Goal: Find specific page/section: Find specific page/section

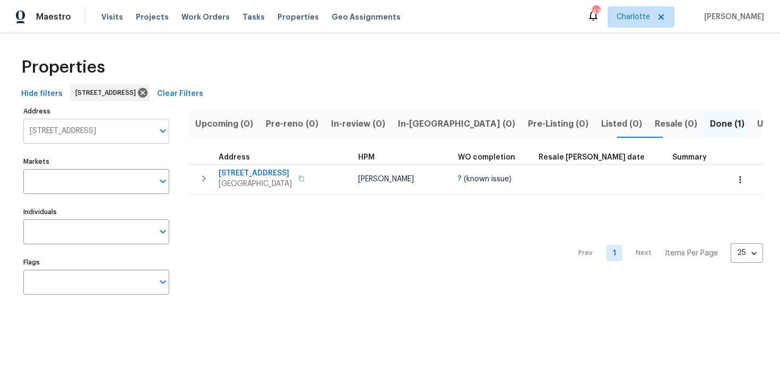
click at [100, 128] on input "[STREET_ADDRESS]" at bounding box center [88, 131] width 130 height 25
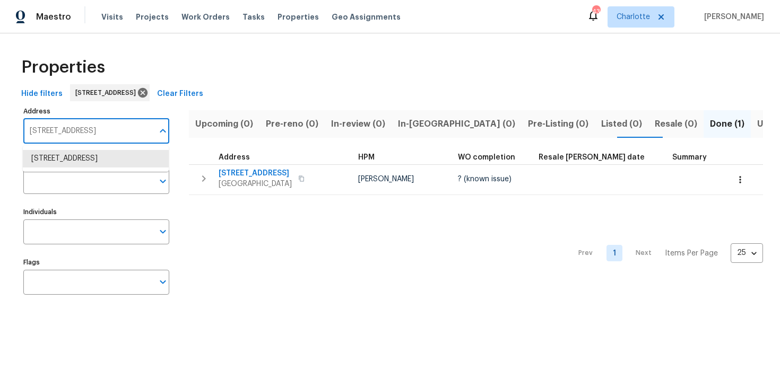
paste input "[STREET_ADDRESS]"
type input "[STREET_ADDRESS]"
click at [94, 159] on li "13334 Belvedere Park Ct Houston TX 77047" at bounding box center [96, 159] width 146 height 18
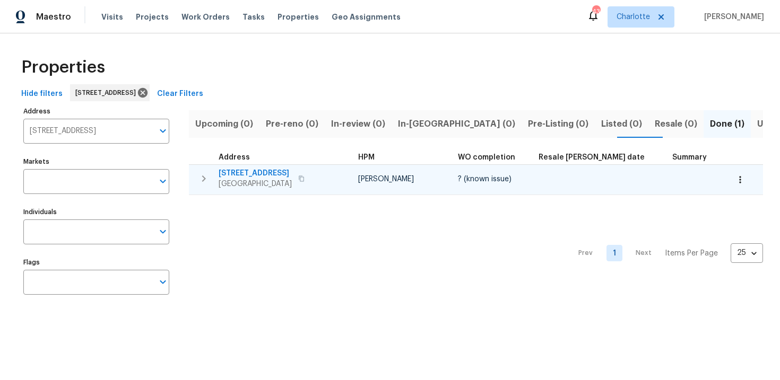
click at [326, 170] on div "13334 Belvedere Park Ct Houston, TX 77047" at bounding box center [278, 178] width 119 height 21
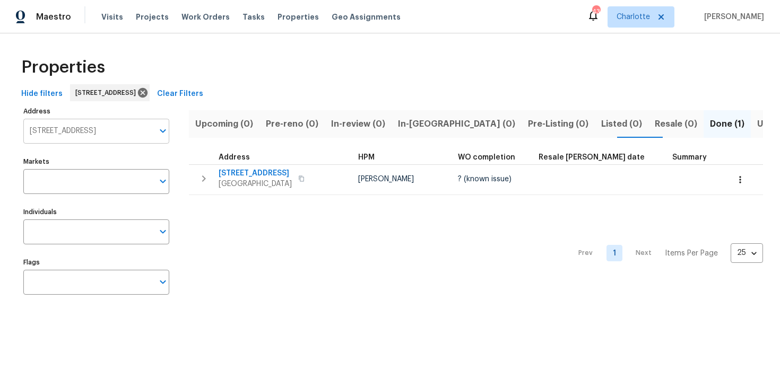
click at [116, 131] on input "13334 Belvedere Park Ct Houston TX 77047" at bounding box center [88, 131] width 130 height 25
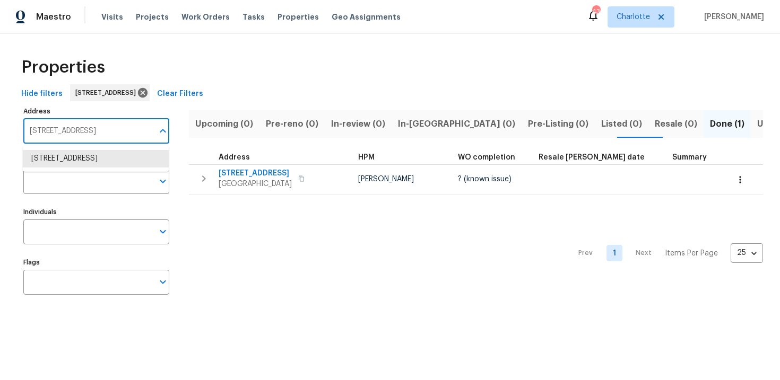
paste input "[STREET_ADDRESS][PERSON_NAME]"
type input "[STREET_ADDRESS][PERSON_NAME]"
click at [117, 160] on li "934 Lehman St Houston TX 77018" at bounding box center [96, 159] width 146 height 18
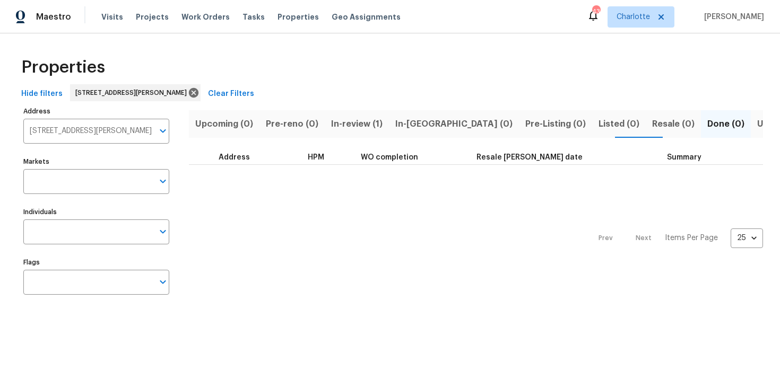
click at [353, 125] on span "In-review (1)" at bounding box center [356, 124] width 51 height 15
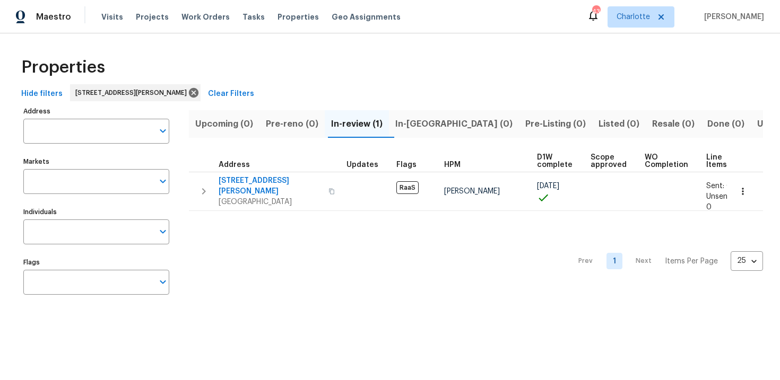
type input "934 Lehman St Houston TX 77018"
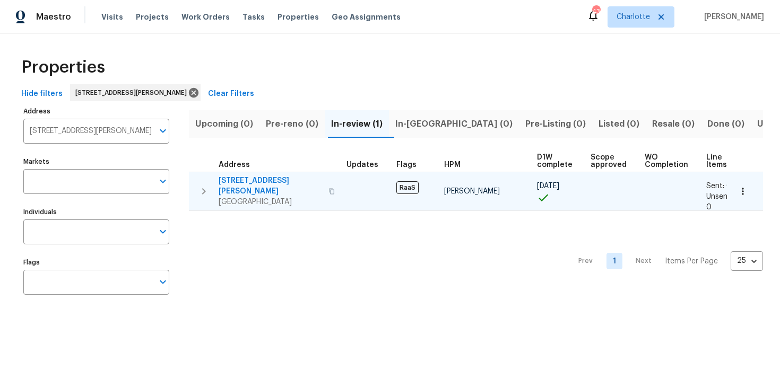
click at [329, 178] on div "934 Lehman St Houston, TX 77018" at bounding box center [278, 192] width 119 height 32
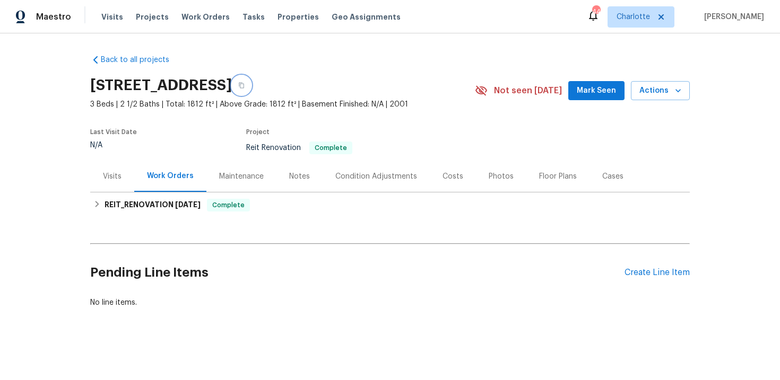
click at [245, 83] on icon "button" at bounding box center [241, 85] width 6 height 6
click at [245, 86] on icon "button" at bounding box center [241, 85] width 6 height 6
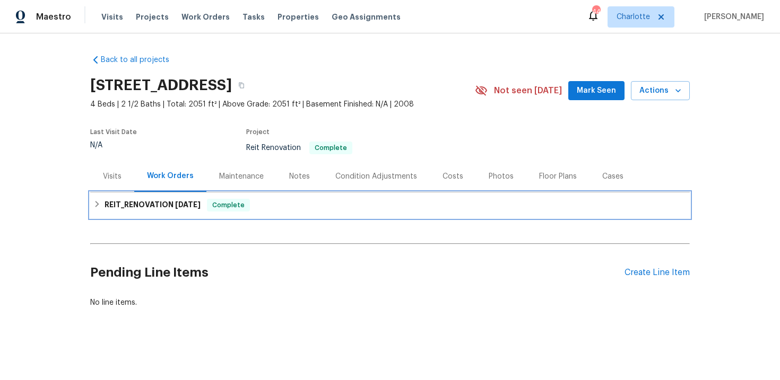
click at [331, 201] on div "REIT_RENOVATION 10/1/25 Complete" at bounding box center [389, 205] width 593 height 13
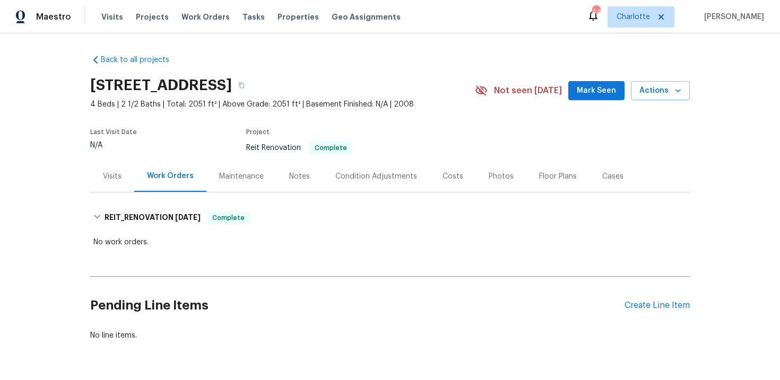
click at [331, 201] on div "REIT_RENOVATION 10/1/25 Complete No work orders." at bounding box center [389, 226] width 599 height 50
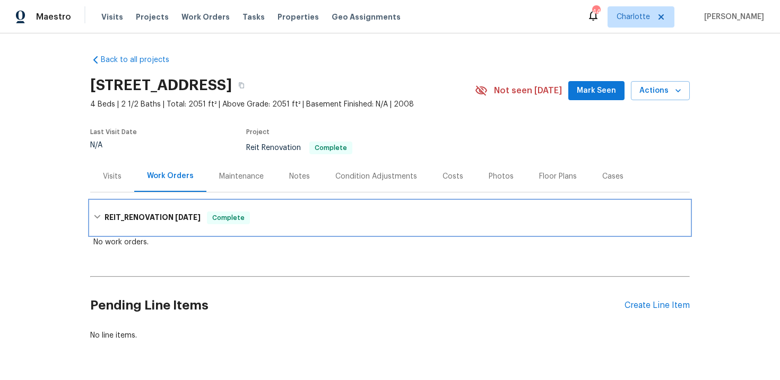
click at [308, 216] on div "REIT_RENOVATION 10/1/25 Complete" at bounding box center [389, 218] width 593 height 13
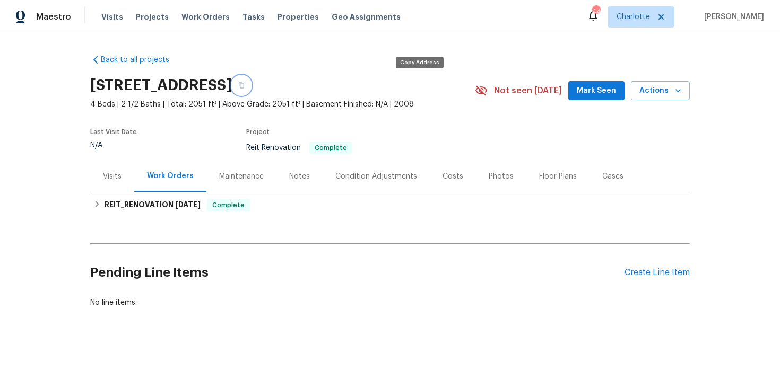
click at [251, 86] on button "button" at bounding box center [241, 85] width 19 height 19
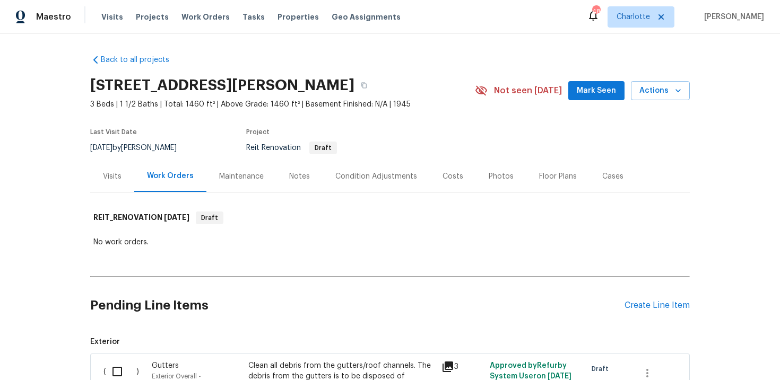
click at [354, 87] on button "button" at bounding box center [363, 85] width 19 height 19
